Goal: Task Accomplishment & Management: Manage account settings

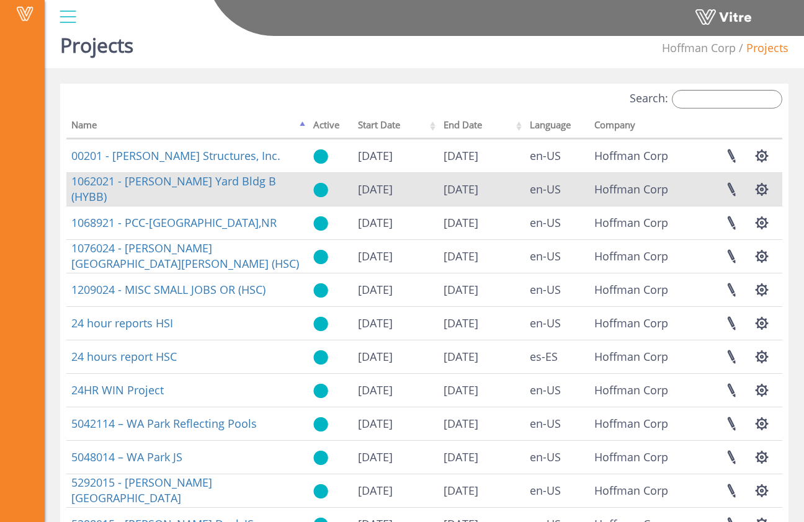
scroll to position [18, 0]
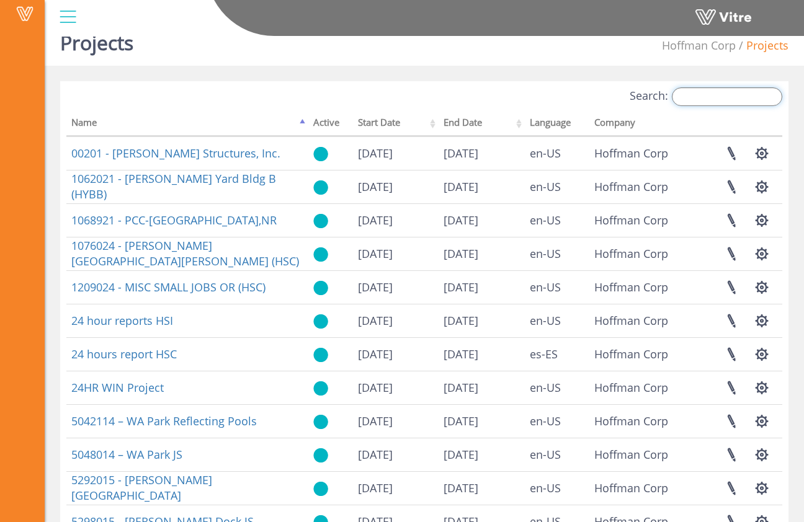
click at [700, 100] on input "Search:" at bounding box center [727, 96] width 110 height 19
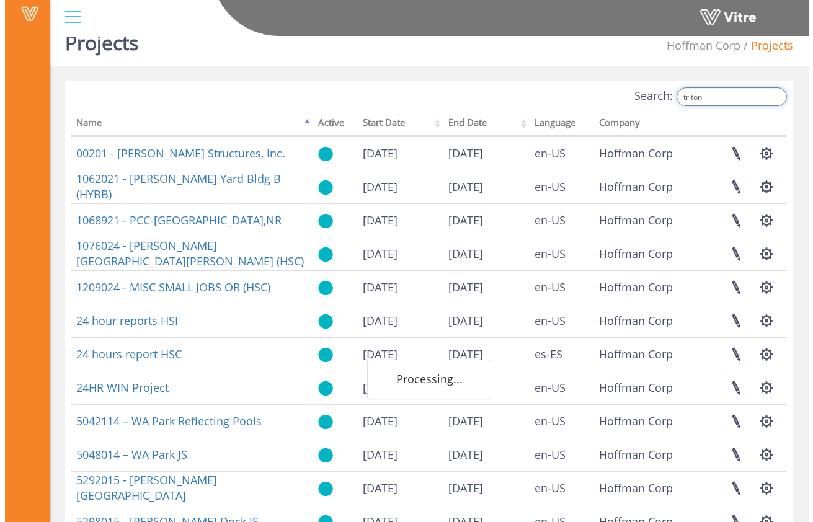
scroll to position [0, 0]
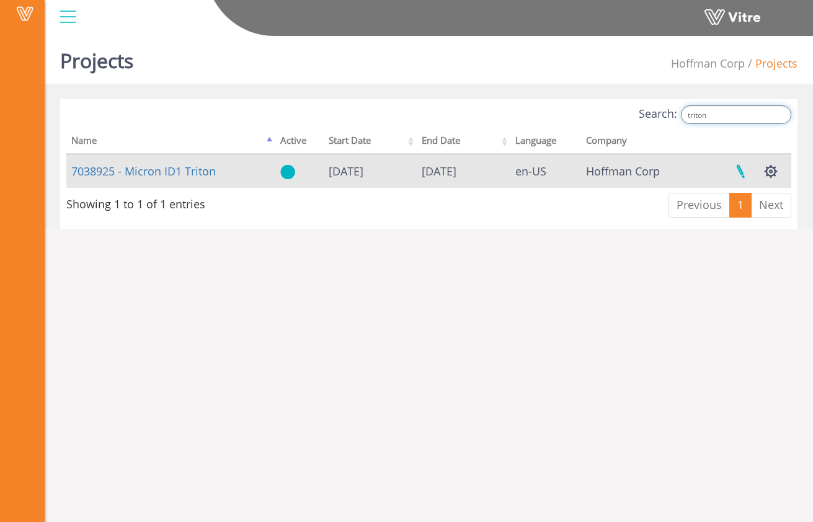
type input "triton"
click at [743, 174] on link at bounding box center [740, 171] width 31 height 33
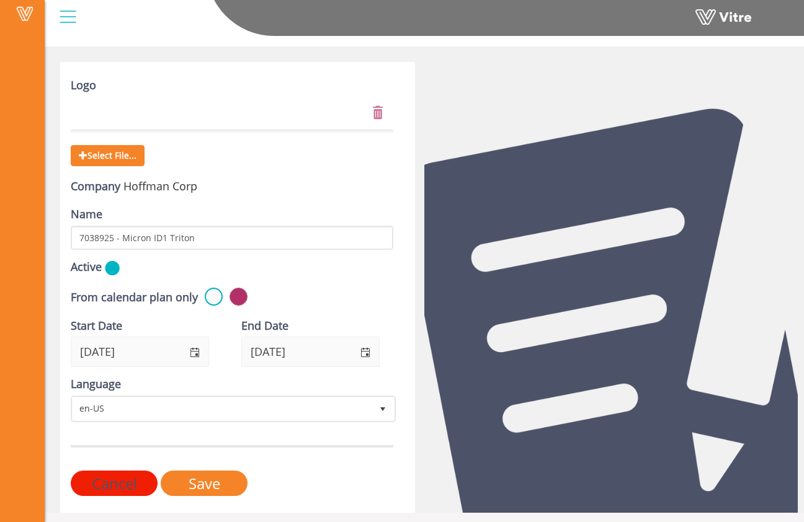
scroll to position [43, 0]
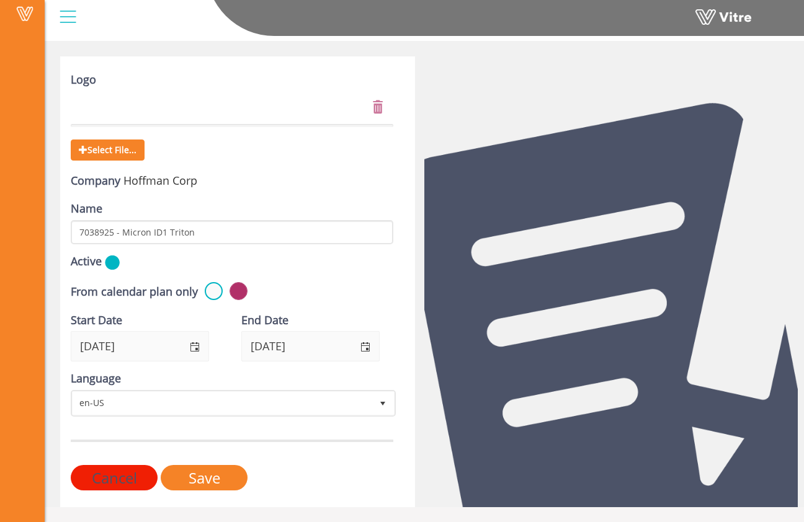
click at [138, 475] on input "Cancel" at bounding box center [114, 477] width 87 height 25
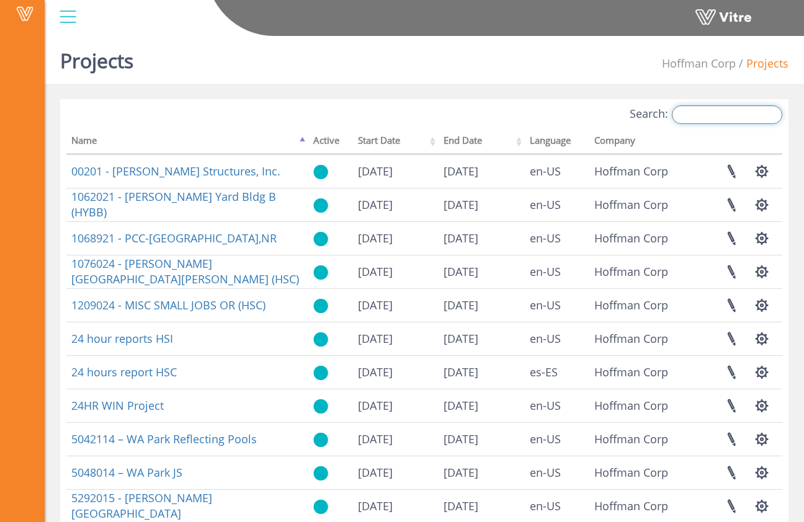
click at [703, 109] on input "Search:" at bounding box center [727, 114] width 110 height 19
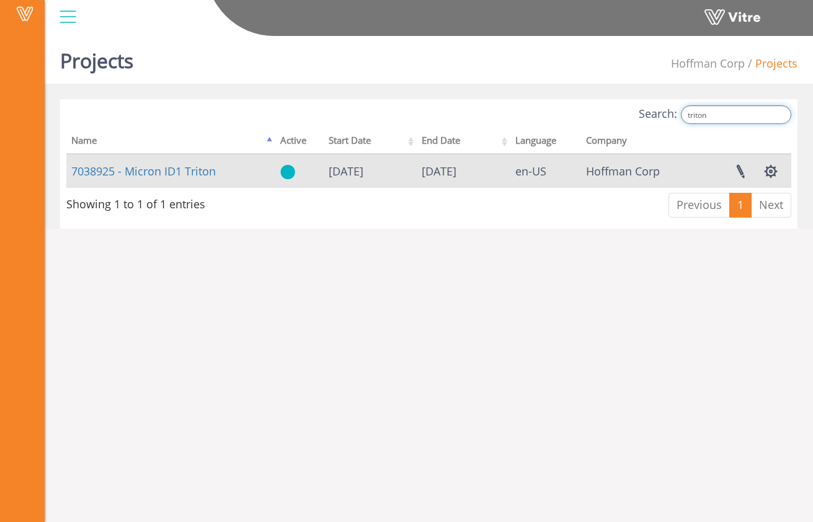
type input "triton"
click at [199, 179] on td "7038925 - Micron ID1 Triton" at bounding box center [170, 171] width 209 height 34
click at [199, 171] on link "7038925 - Micron ID1 Triton" at bounding box center [143, 171] width 145 height 15
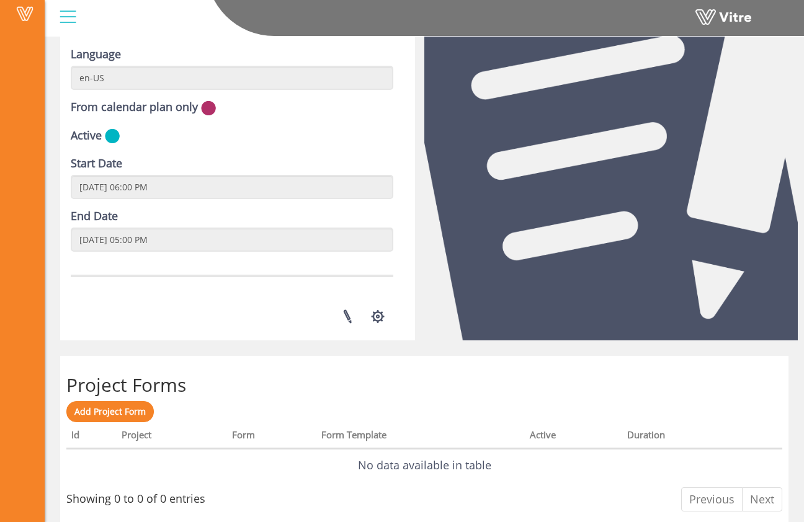
scroll to position [202, 0]
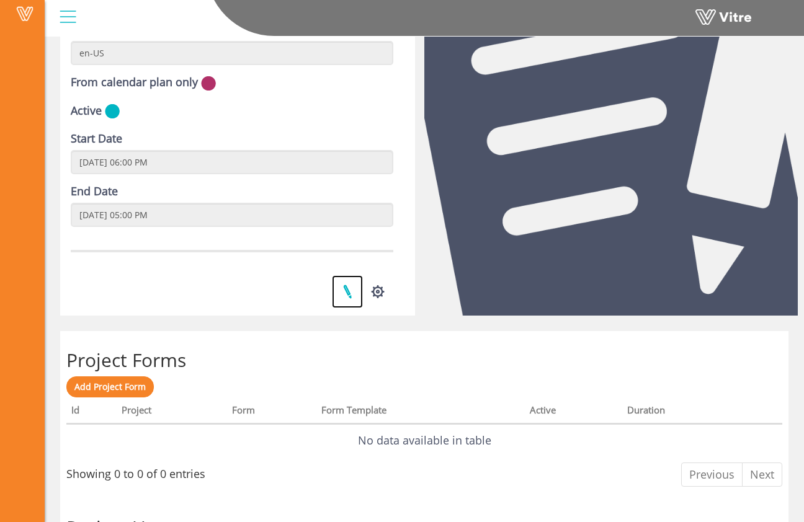
click at [348, 293] on link at bounding box center [347, 291] width 31 height 33
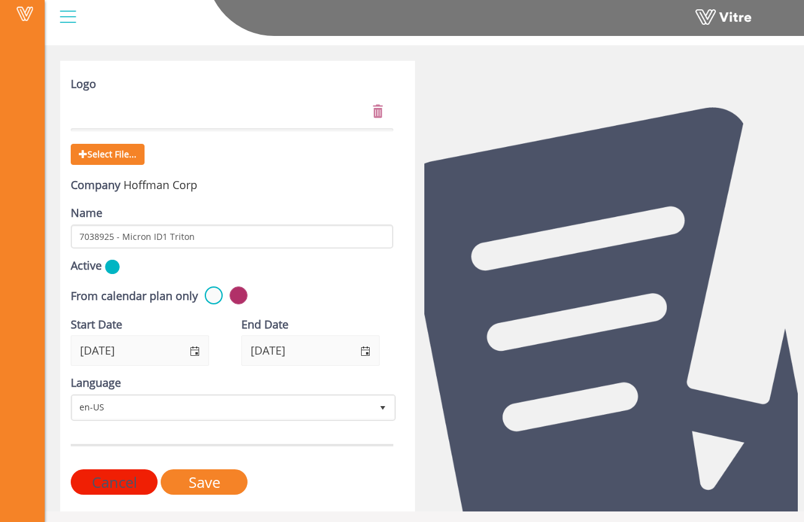
scroll to position [43, 0]
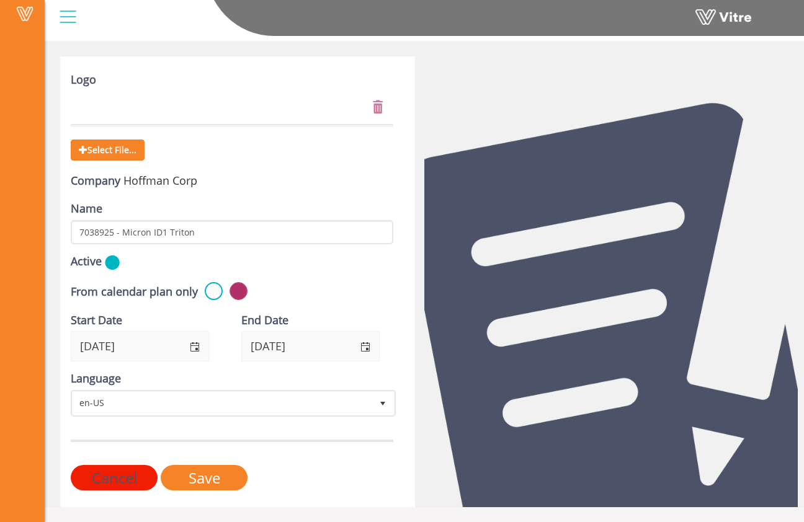
click at [115, 475] on input "Cancel" at bounding box center [114, 477] width 87 height 25
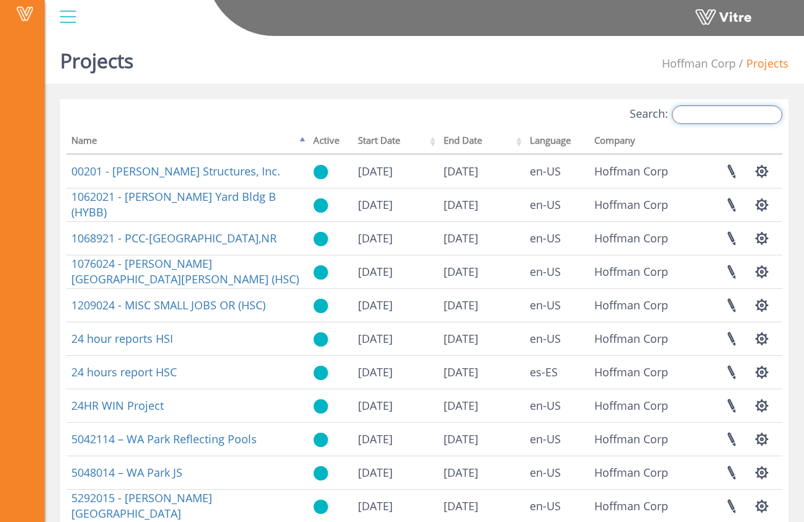
click at [724, 115] on input "Search:" at bounding box center [727, 114] width 110 height 19
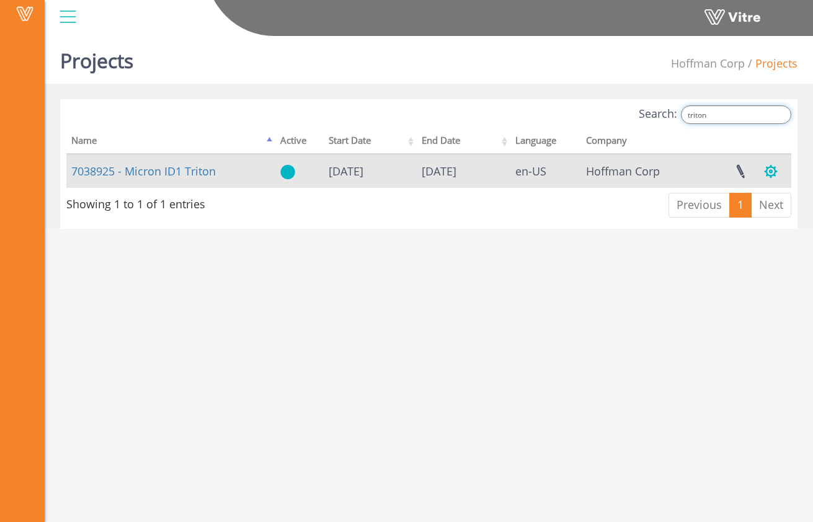
type input "triton"
click at [774, 174] on button "button" at bounding box center [771, 171] width 31 height 33
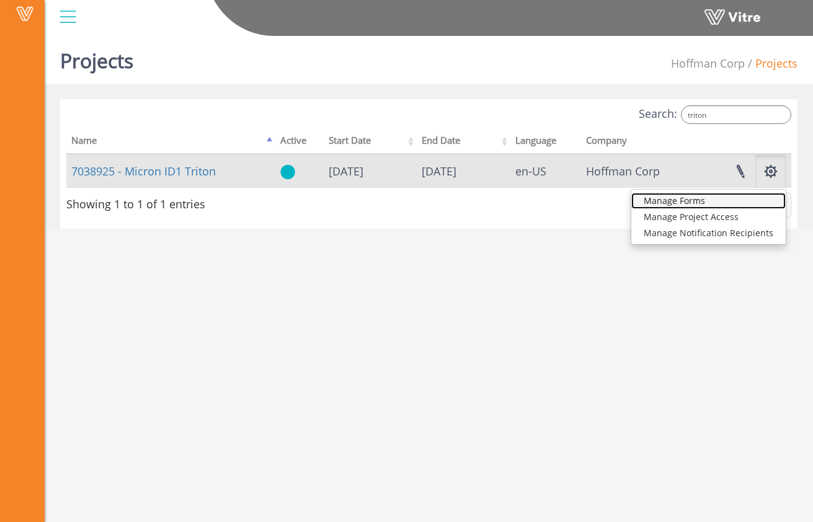
click at [735, 205] on link "Manage Forms" at bounding box center [709, 201] width 154 height 16
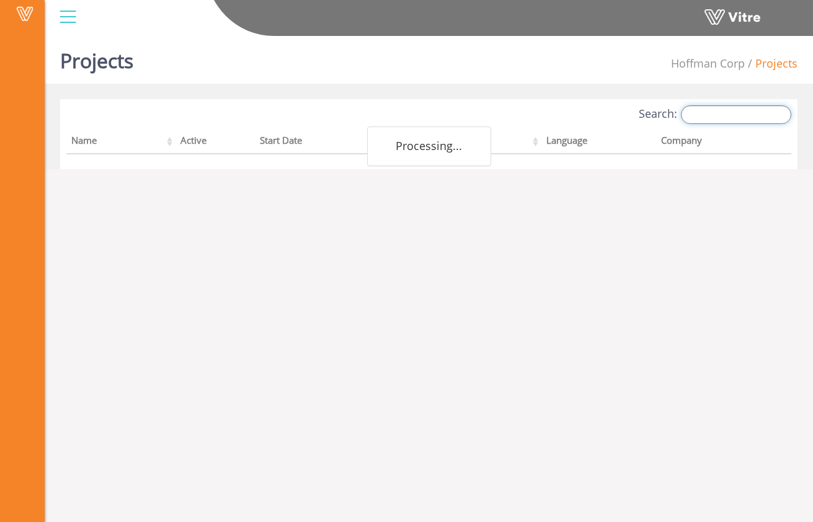
click at [724, 117] on input "Search:" at bounding box center [736, 114] width 110 height 19
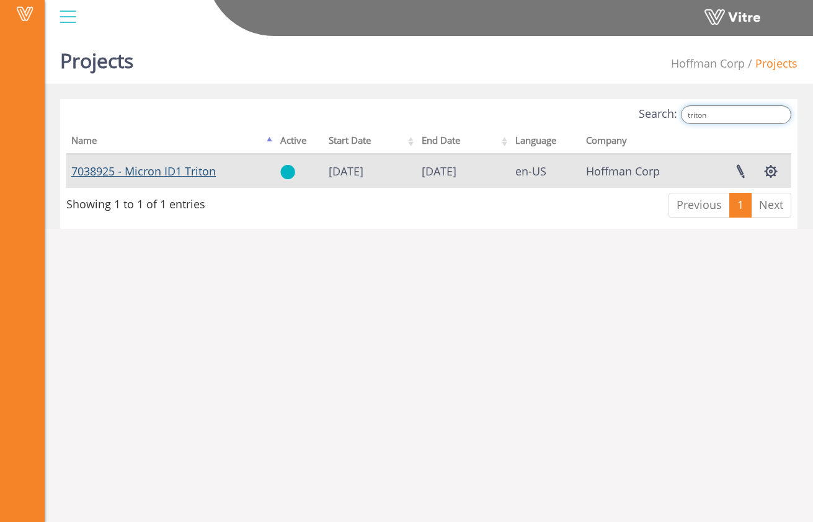
type input "triton"
click at [197, 165] on link "7038925 - Micron ID1 Triton" at bounding box center [143, 171] width 145 height 15
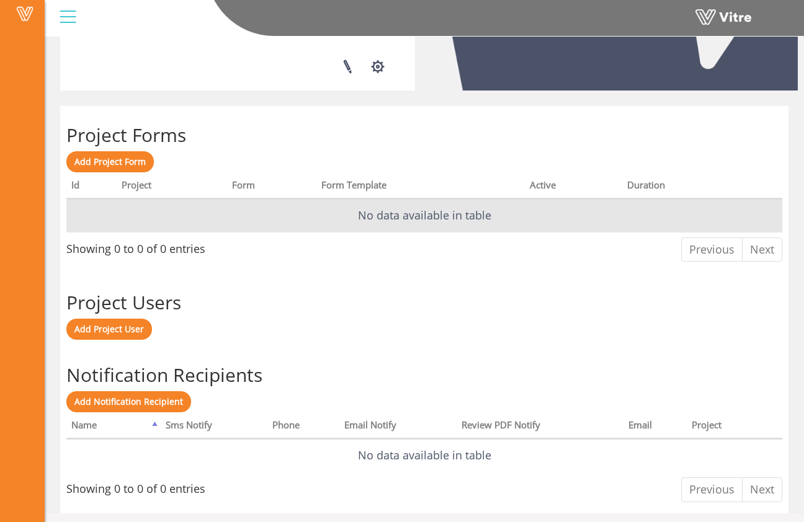
scroll to position [434, 0]
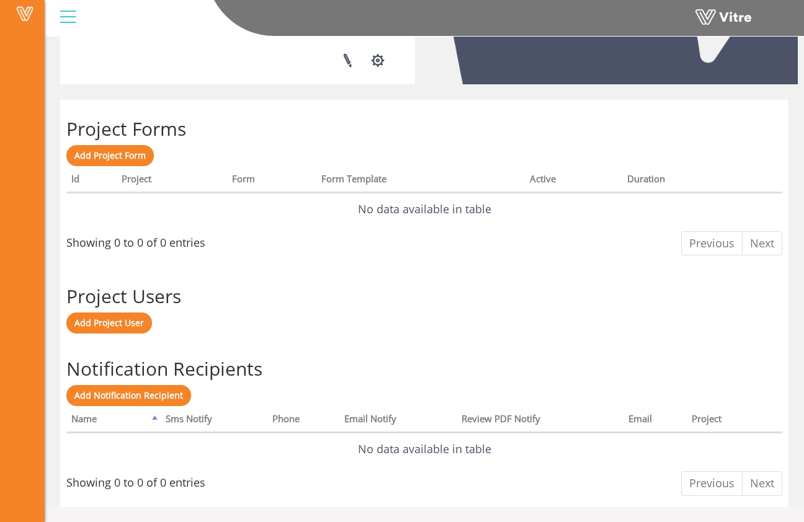
click at [510, 323] on div "Add Project User" at bounding box center [424, 323] width 716 height 21
click at [614, 328] on div "Add Project User" at bounding box center [424, 323] width 716 height 21
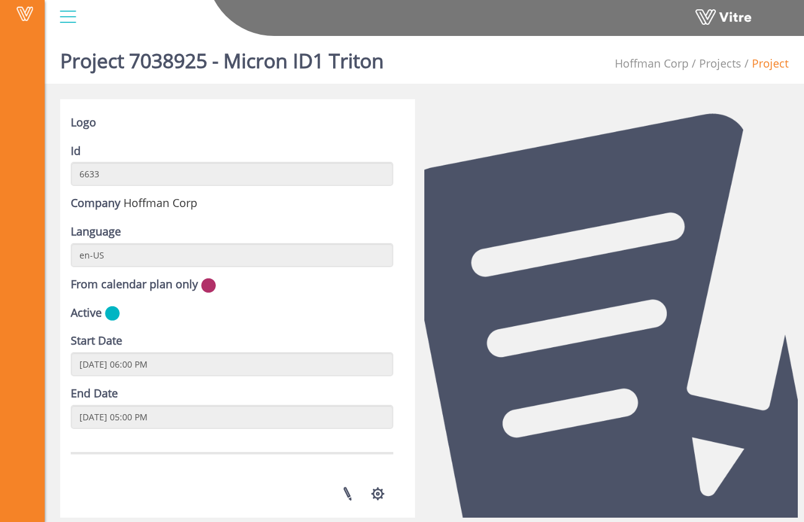
scroll to position [253, 0]
